Goal: Transaction & Acquisition: Purchase product/service

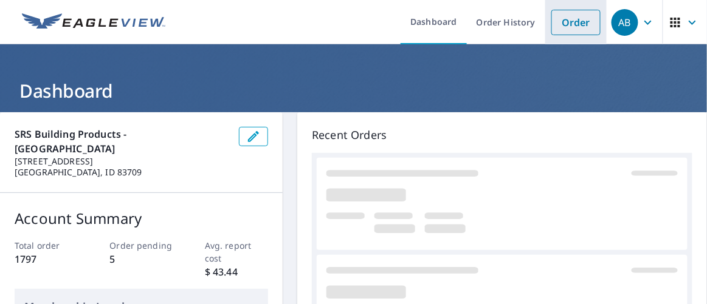
click at [561, 19] on link "Order" at bounding box center [575, 23] width 49 height 26
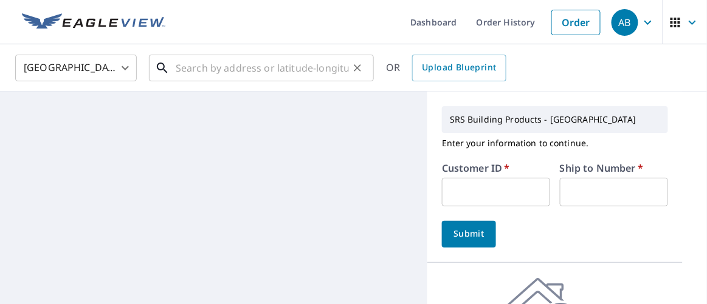
click at [226, 68] on input "text" at bounding box center [262, 68] width 173 height 34
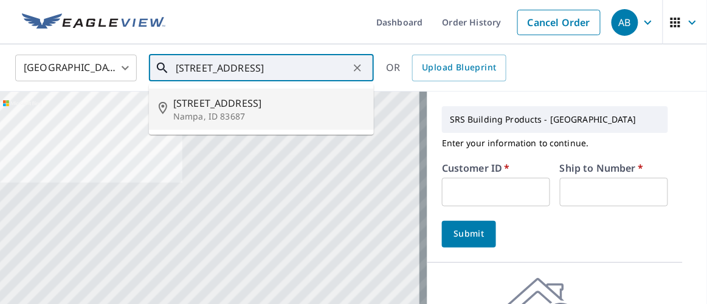
click at [222, 104] on span "[STREET_ADDRESS]" at bounding box center [268, 103] width 191 height 15
type input "[STREET_ADDRESS]"
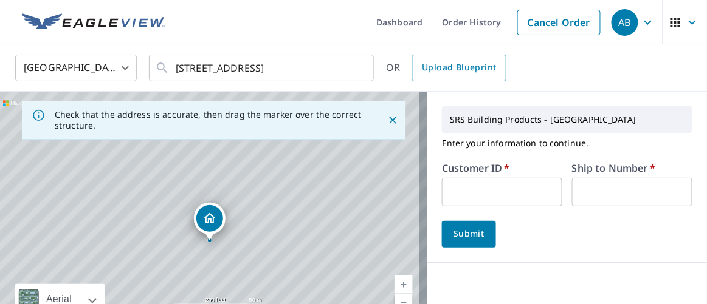
click at [495, 188] on input "text" at bounding box center [502, 192] width 120 height 29
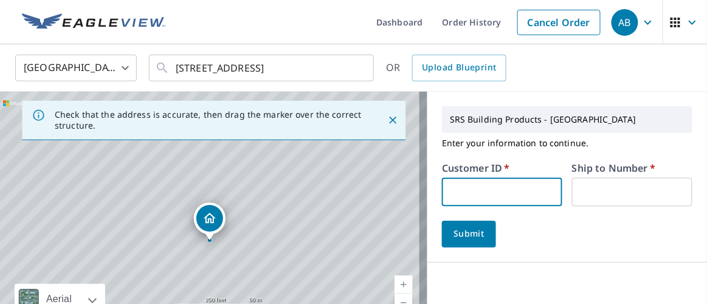
type input "moo326"
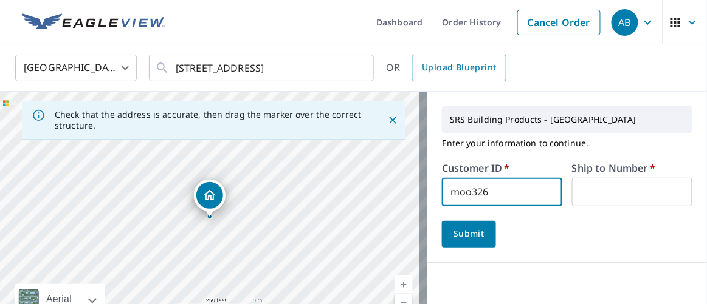
drag, startPoint x: 626, startPoint y: 186, endPoint x: 639, endPoint y: 196, distance: 16.4
click at [626, 186] on input "text" at bounding box center [632, 192] width 120 height 29
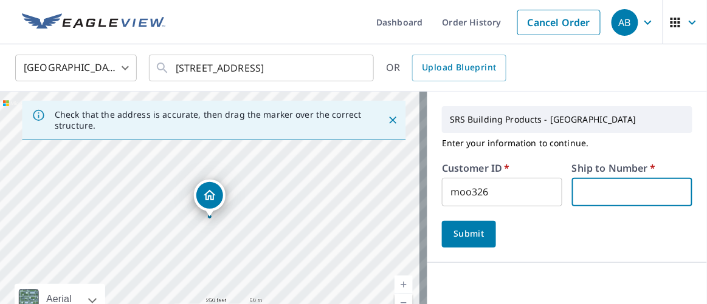
type input "1"
click at [456, 235] on span "Submit" at bounding box center [468, 234] width 35 height 15
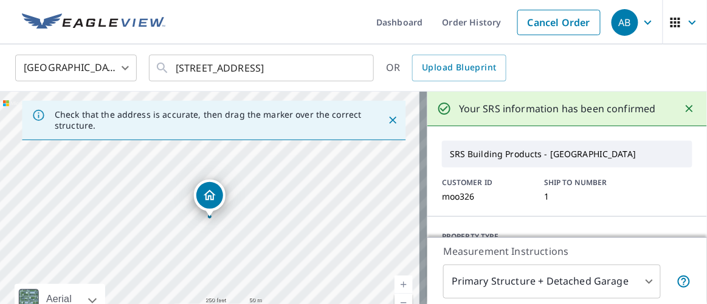
scroll to position [82, 0]
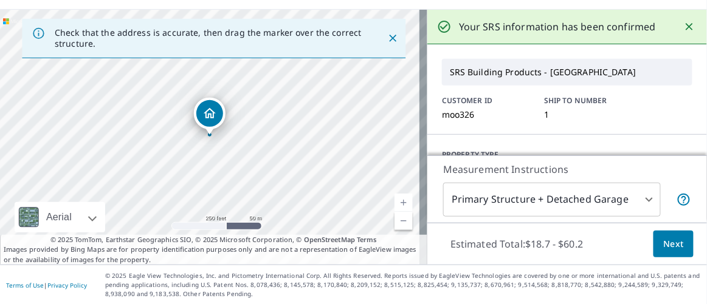
click at [663, 245] on span "Next" at bounding box center [673, 244] width 21 height 15
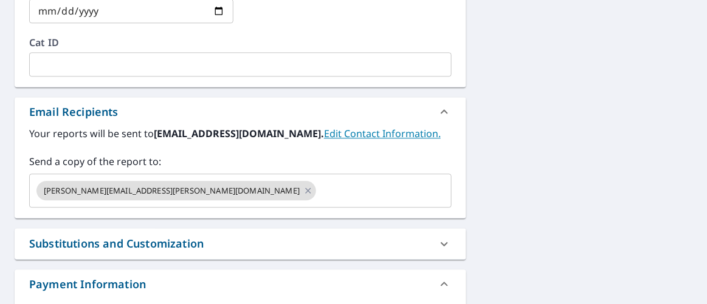
scroll to position [647, 0]
drag, startPoint x: 178, startPoint y: 186, endPoint x: 169, endPoint y: 190, distance: 9.8
click at [303, 186] on icon at bounding box center [308, 189] width 10 height 13
checkbox input "true"
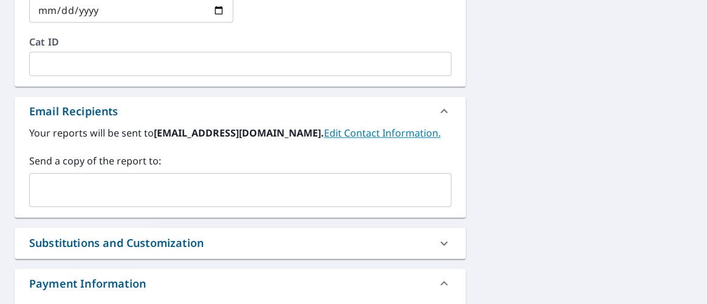
click at [157, 192] on input "text" at bounding box center [231, 190] width 393 height 23
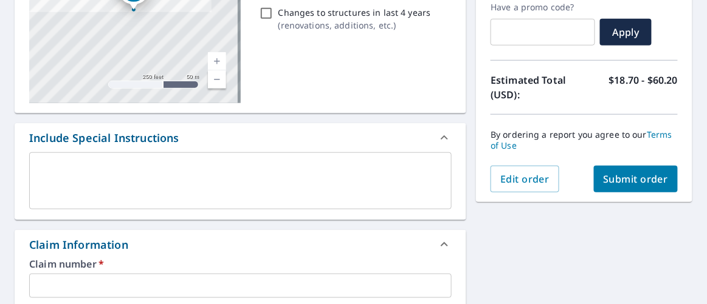
scroll to position [150, 0]
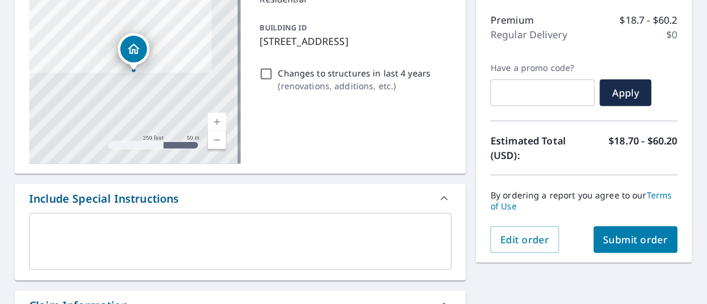
type input "[EMAIL_ADDRESS][DOMAIN_NAME]"
drag, startPoint x: 257, startPoint y: 44, endPoint x: 414, endPoint y: 44, distance: 156.7
click at [414, 41] on p "[STREET_ADDRESS]" at bounding box center [353, 41] width 187 height 15
checkbox input "true"
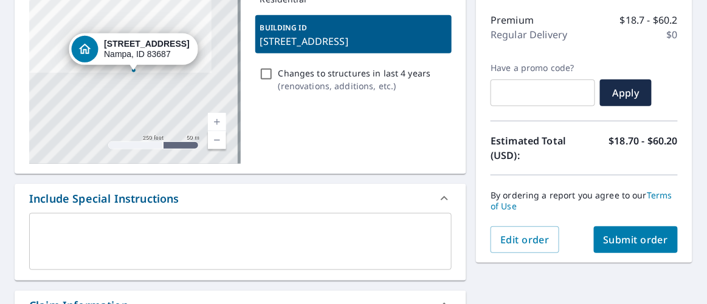
copy p "[STREET_ADDRESS]"
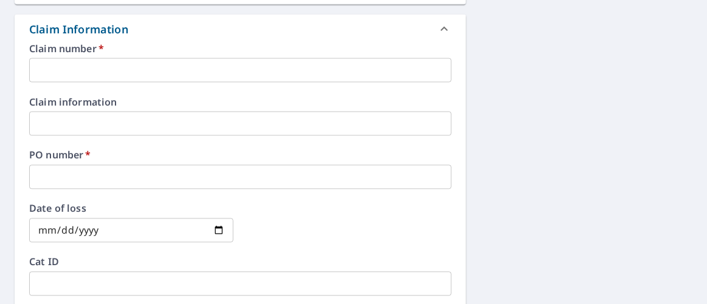
scroll to position [481, 0]
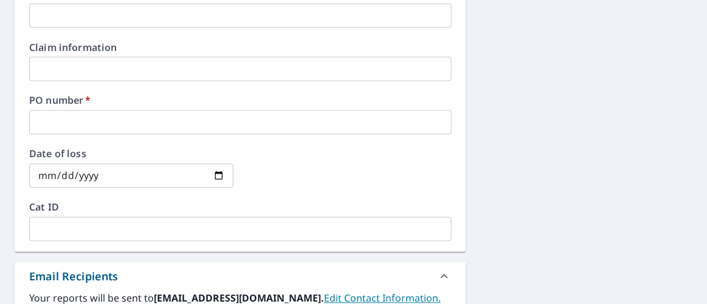
click at [82, 118] on input "text" at bounding box center [240, 123] width 422 height 24
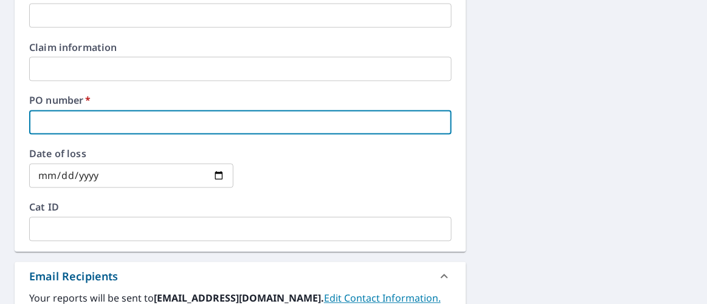
paste input "[STREET_ADDRESS]"
type input "[STREET_ADDRESS]"
checkbox input "true"
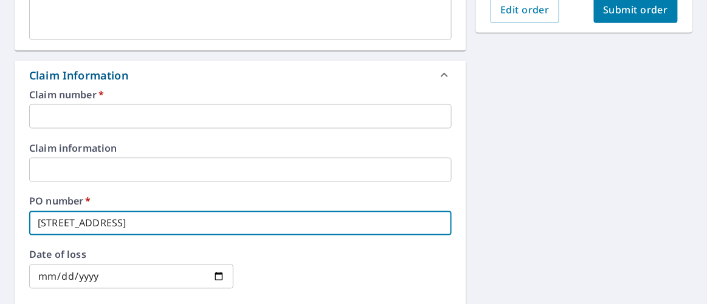
scroll to position [371, 0]
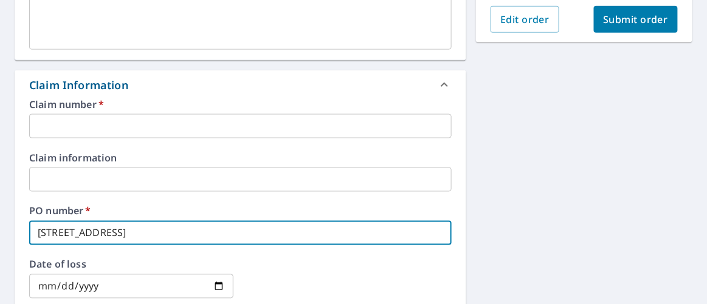
type input "[STREET_ADDRESS]"
click at [99, 125] on input "text" at bounding box center [240, 126] width 422 height 24
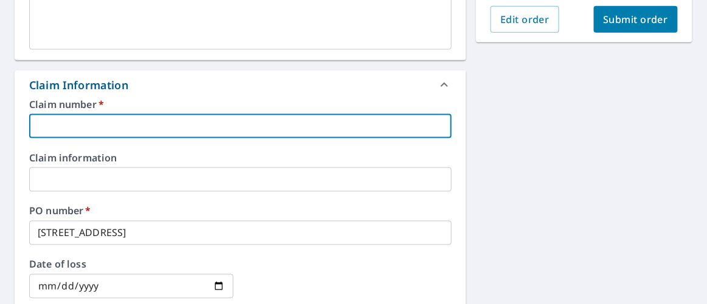
type input "moo326"
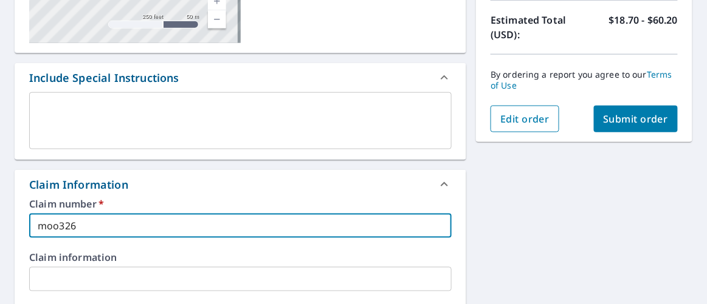
scroll to position [261, 0]
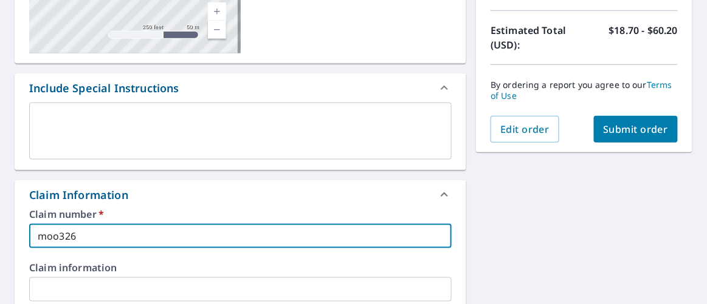
click at [625, 126] on span "Submit order" at bounding box center [635, 129] width 65 height 13
checkbox input "true"
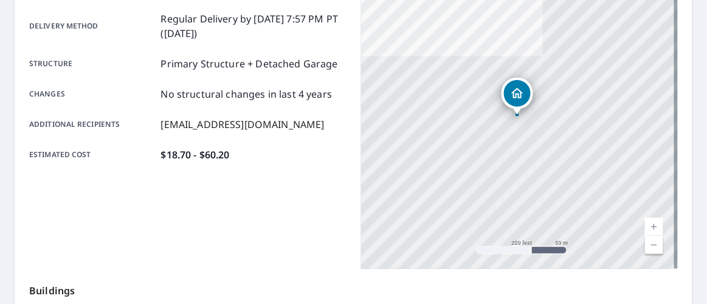
scroll to position [95, 0]
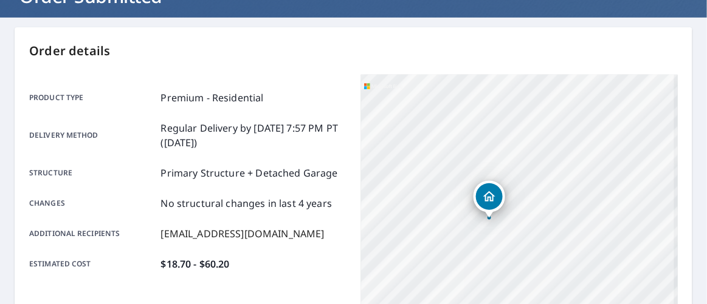
drag, startPoint x: 514, startPoint y: 230, endPoint x: 549, endPoint y: 204, distance: 43.9
click at [549, 204] on div "[STREET_ADDRESS]" at bounding box center [519, 227] width 317 height 304
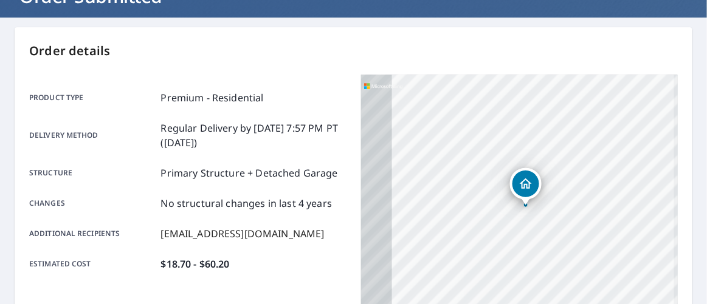
drag, startPoint x: 535, startPoint y: 224, endPoint x: 566, endPoint y: 219, distance: 31.5
click at [566, 219] on div "[STREET_ADDRESS]" at bounding box center [519, 227] width 317 height 304
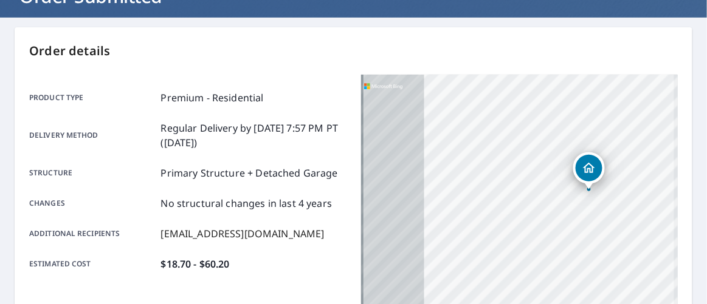
drag, startPoint x: 545, startPoint y: 235, endPoint x: 608, endPoint y: 219, distance: 65.1
click at [608, 219] on div "[STREET_ADDRESS]" at bounding box center [519, 227] width 317 height 304
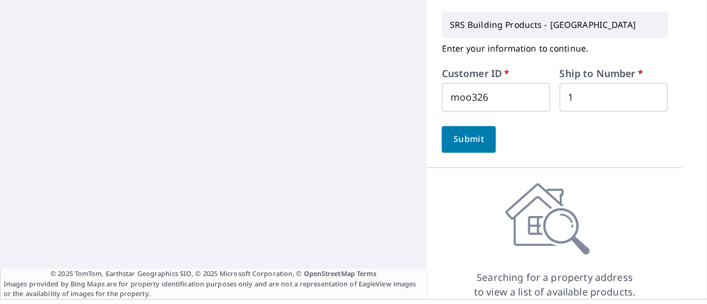
scroll to position [27, 0]
